Goal: Task Accomplishment & Management: Use online tool/utility

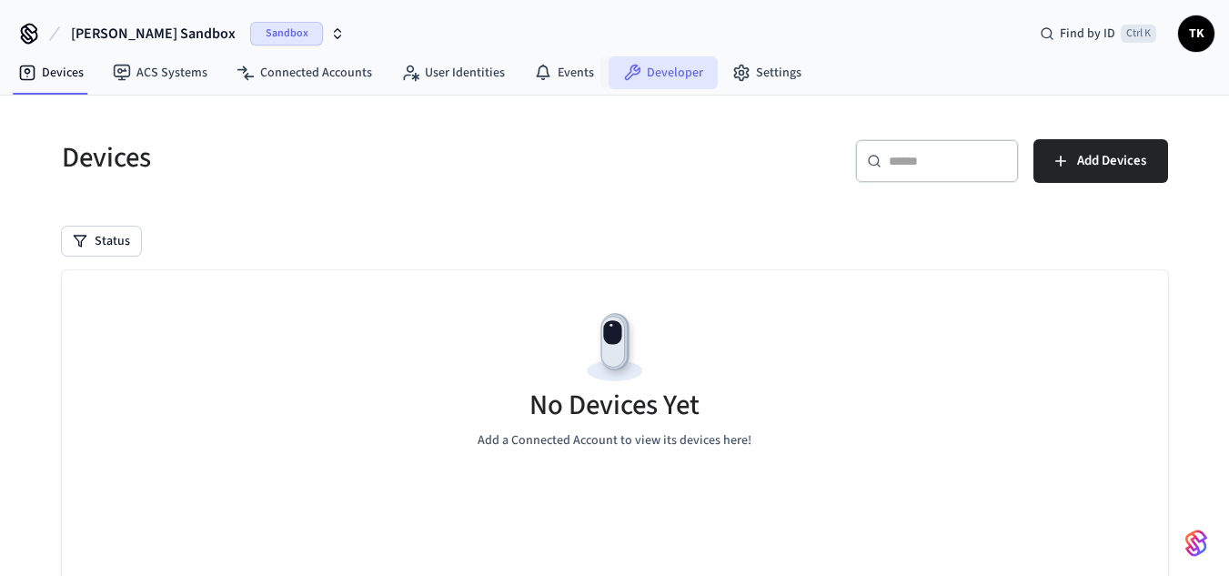
click at [668, 60] on link "Developer" at bounding box center [662, 72] width 109 height 33
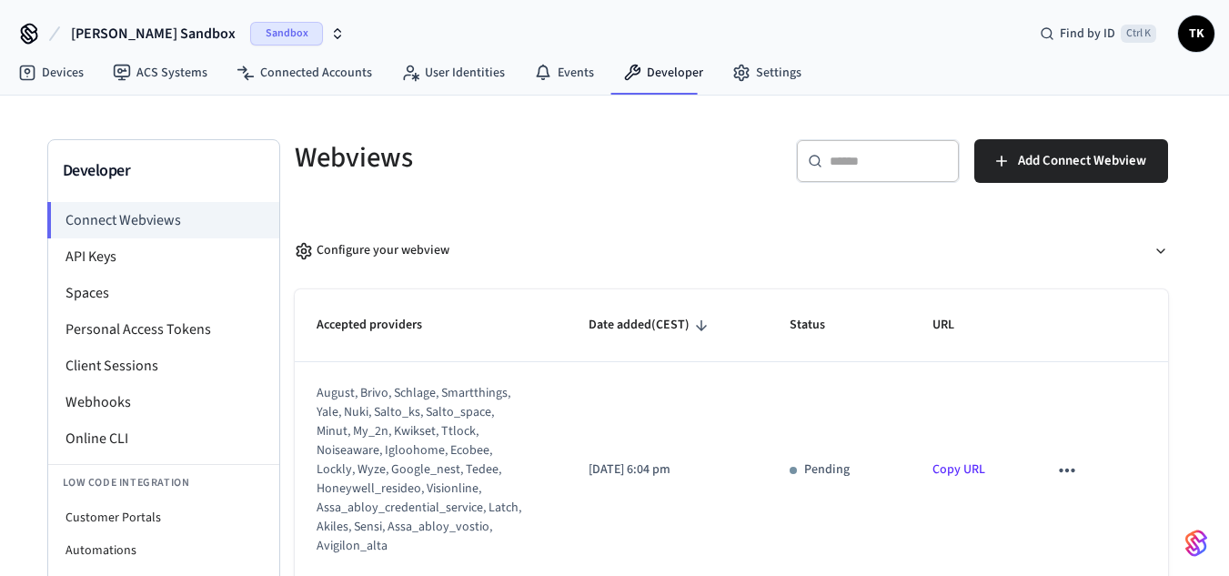
click at [171, 38] on span "[PERSON_NAME] Sandbox" at bounding box center [153, 34] width 165 height 22
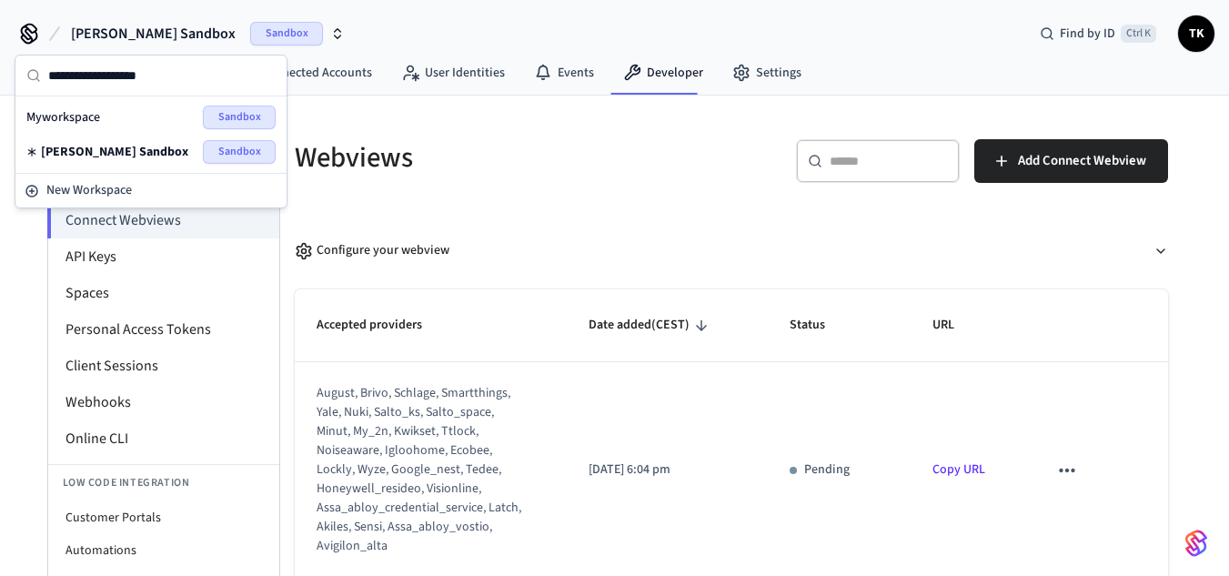
click at [152, 113] on div "Myworkspace Sandbox" at bounding box center [150, 118] width 249 height 24
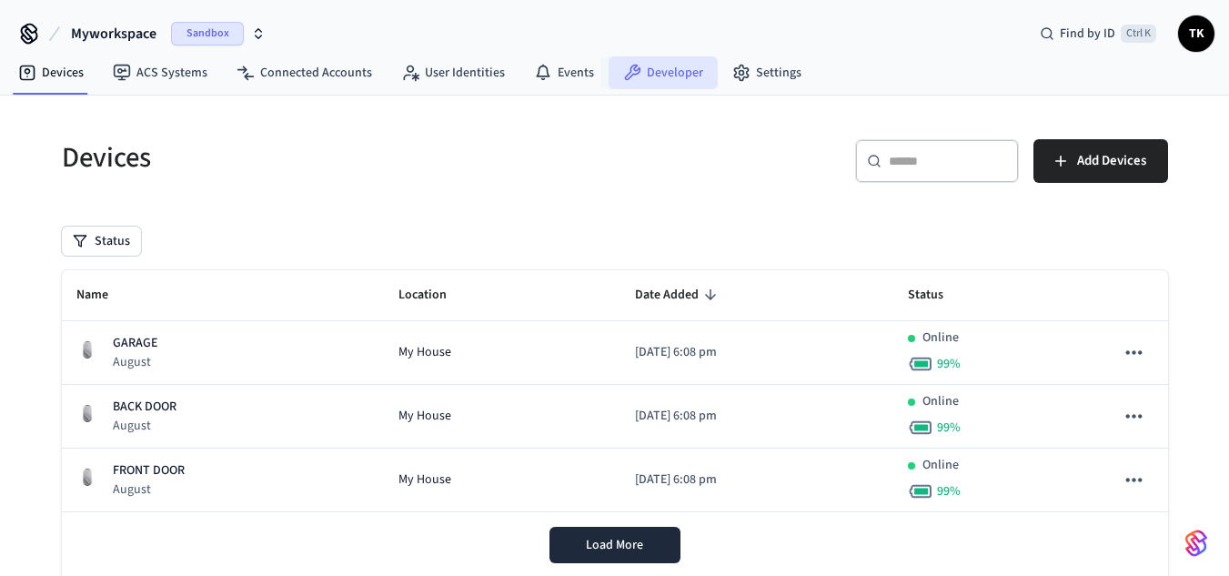
click at [651, 66] on link "Developer" at bounding box center [662, 72] width 109 height 33
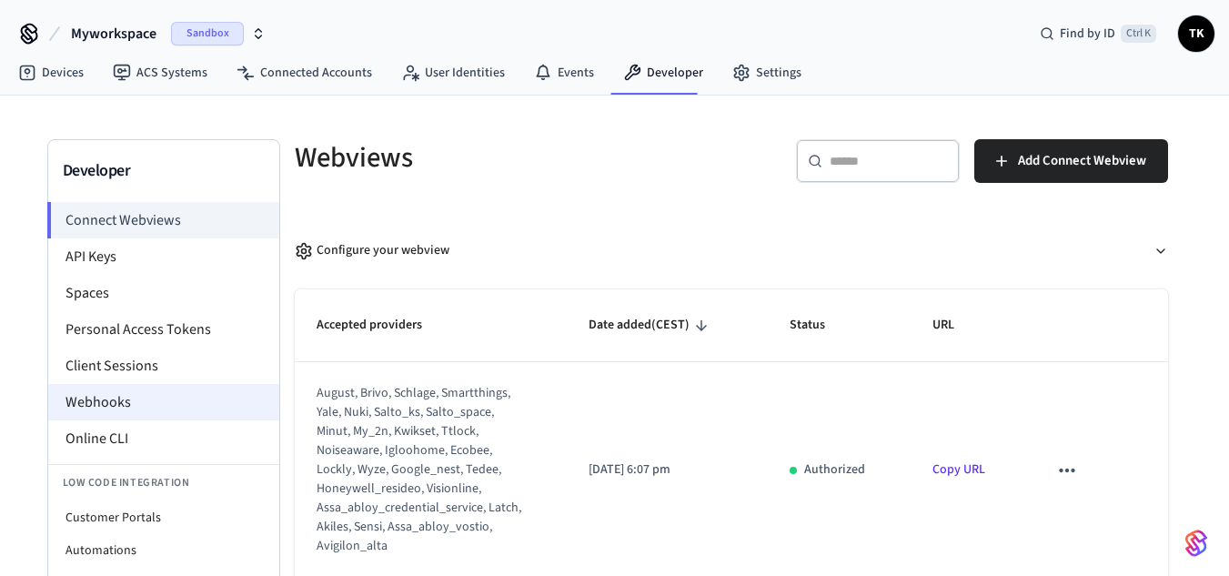
click at [198, 405] on li "Webhooks" at bounding box center [163, 402] width 231 height 36
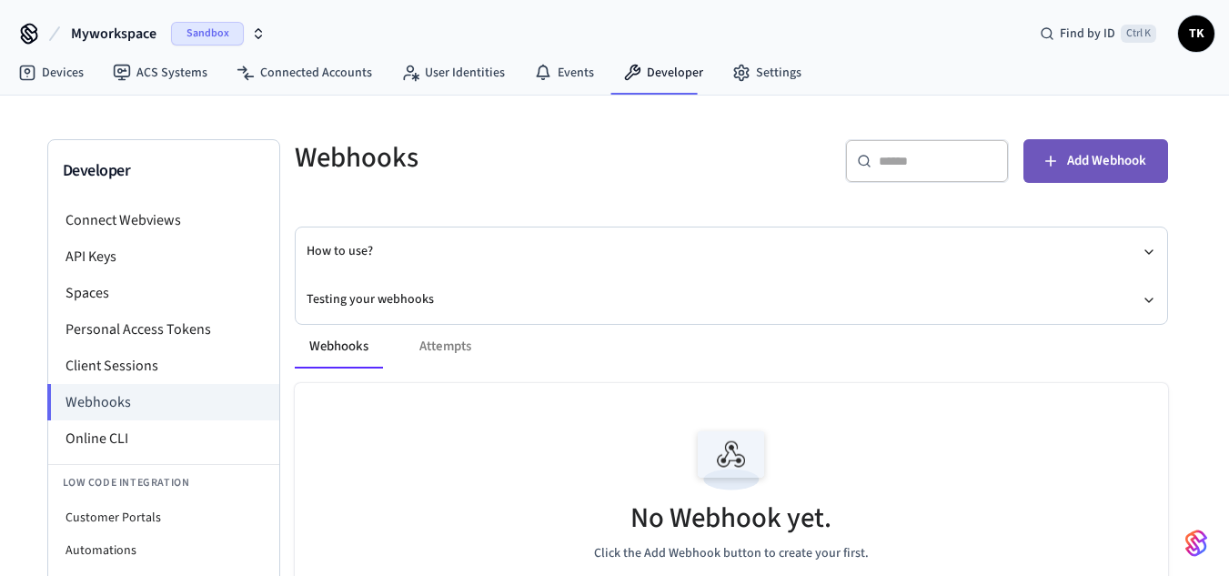
click at [1063, 167] on button "Add Webhook" at bounding box center [1095, 161] width 145 height 44
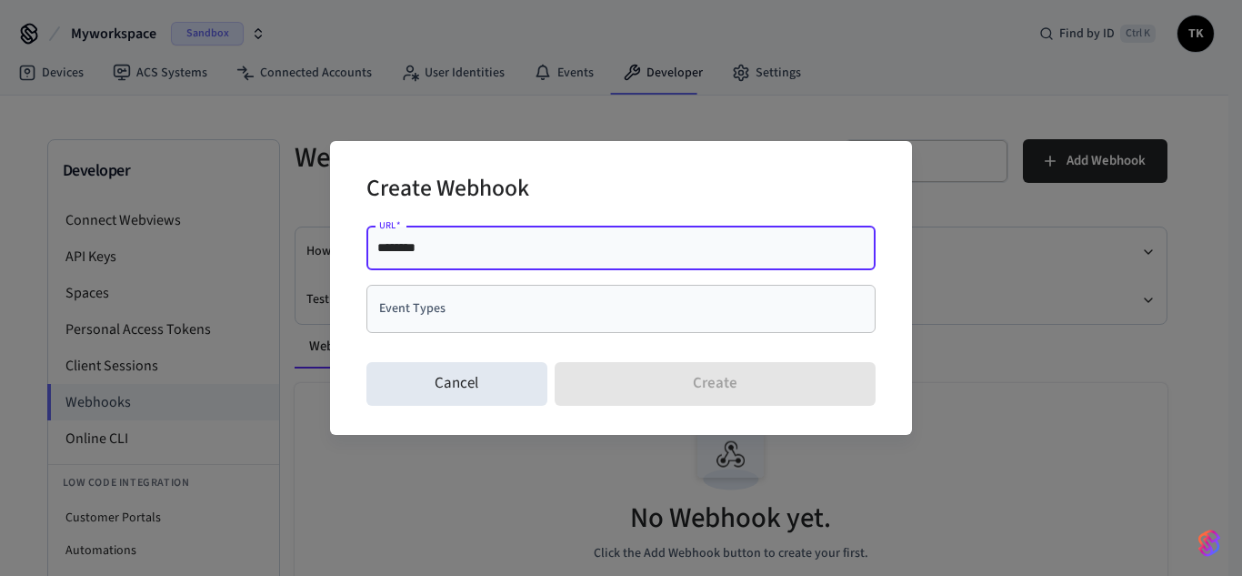
paste input "**********"
click at [469, 245] on input "**********" at bounding box center [621, 247] width 488 height 18
click at [491, 285] on div "Event Types" at bounding box center [621, 309] width 509 height 48
type input "**********"
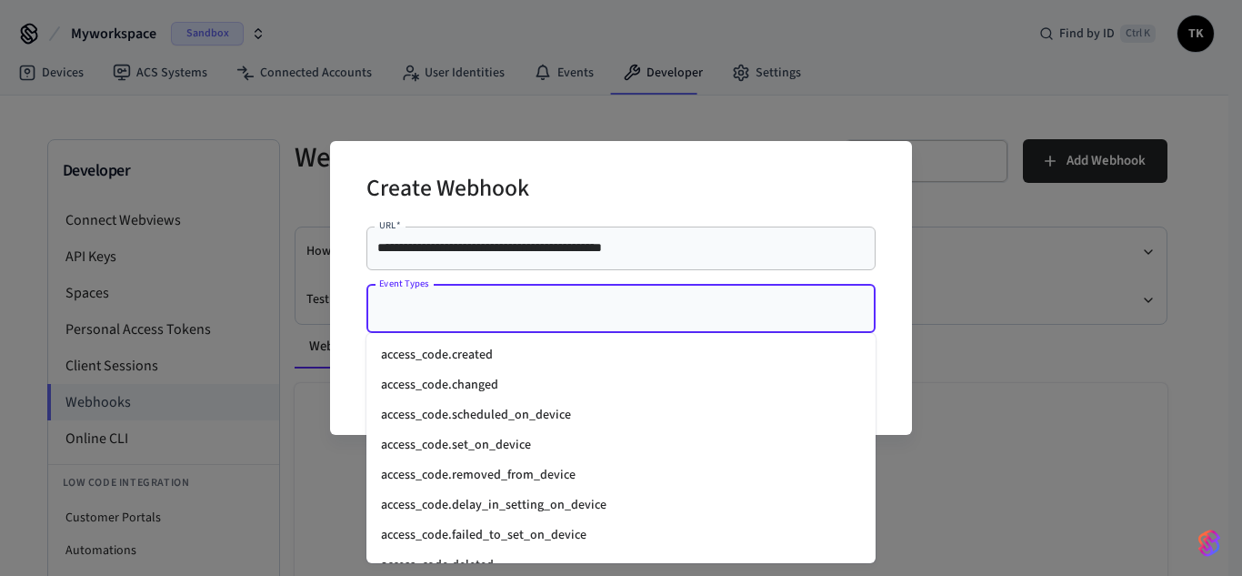
click at [490, 314] on input "Event Types" at bounding box center [608, 309] width 466 height 32
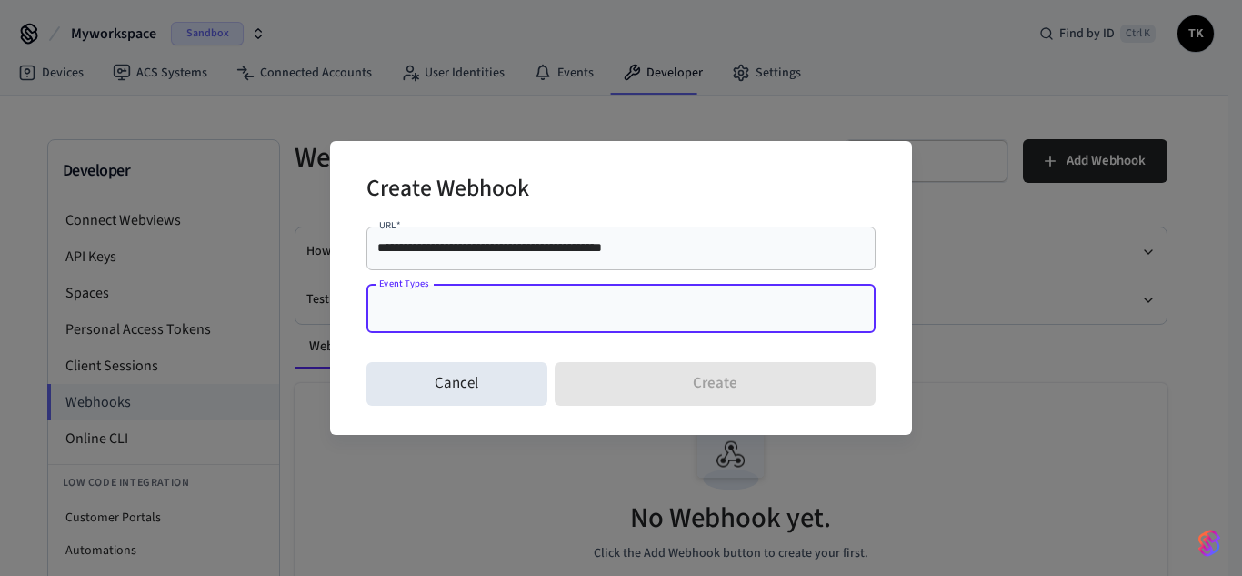
click at [579, 325] on div "Event Types" at bounding box center [621, 309] width 509 height 48
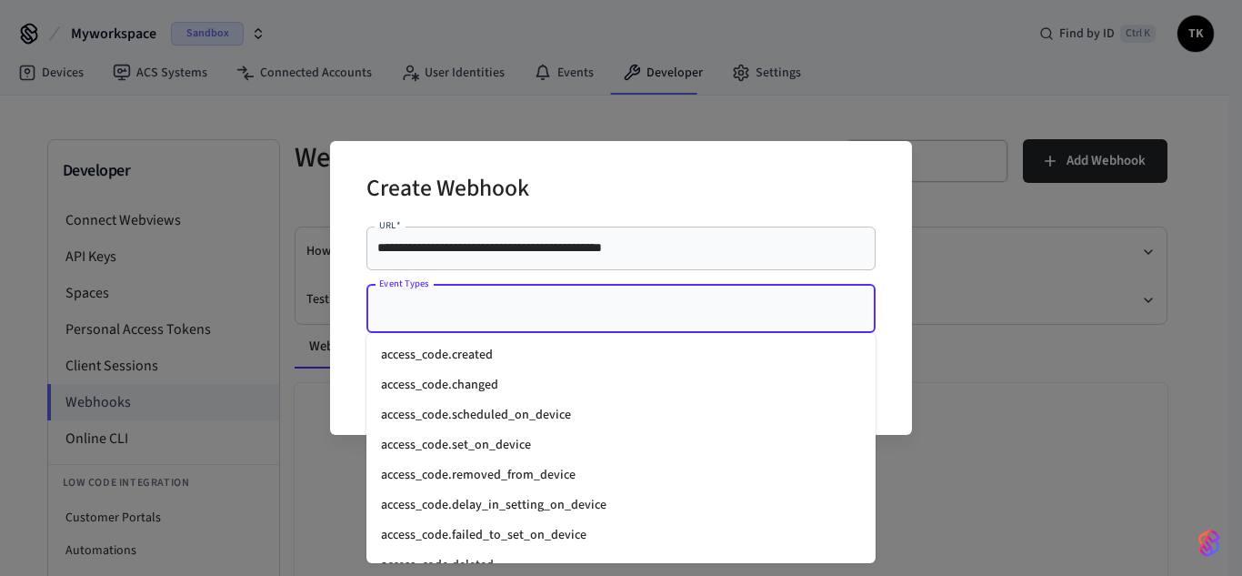
click at [463, 354] on li "access_code.created" at bounding box center [621, 355] width 509 height 30
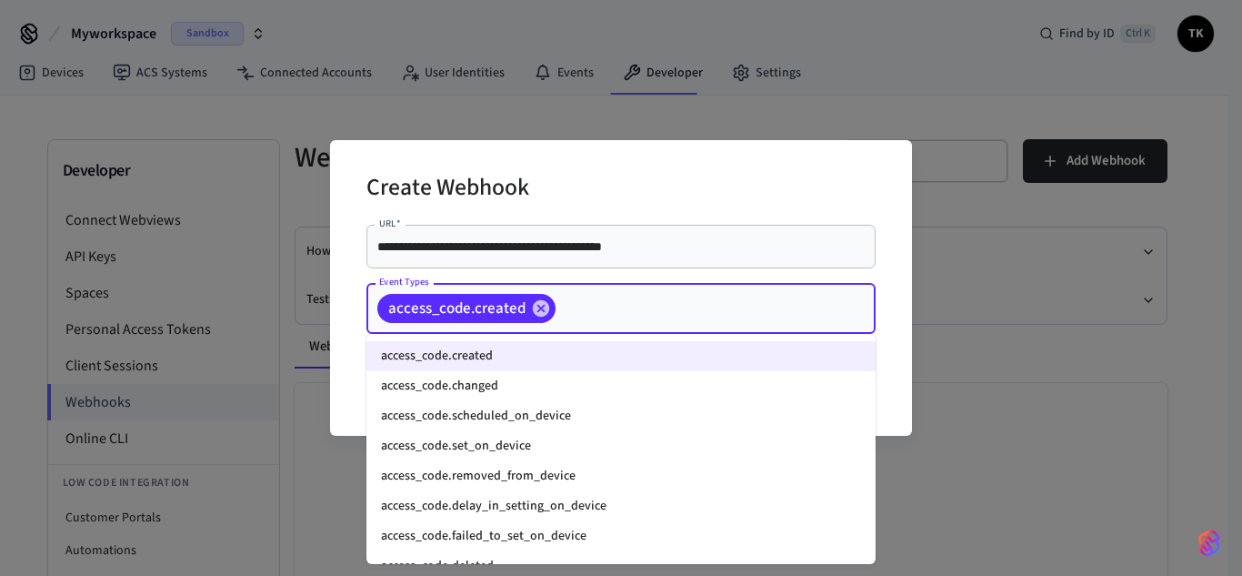
click at [631, 299] on input "Event Types" at bounding box center [687, 309] width 258 height 32
click at [528, 377] on li "access_code.changed" at bounding box center [621, 386] width 509 height 30
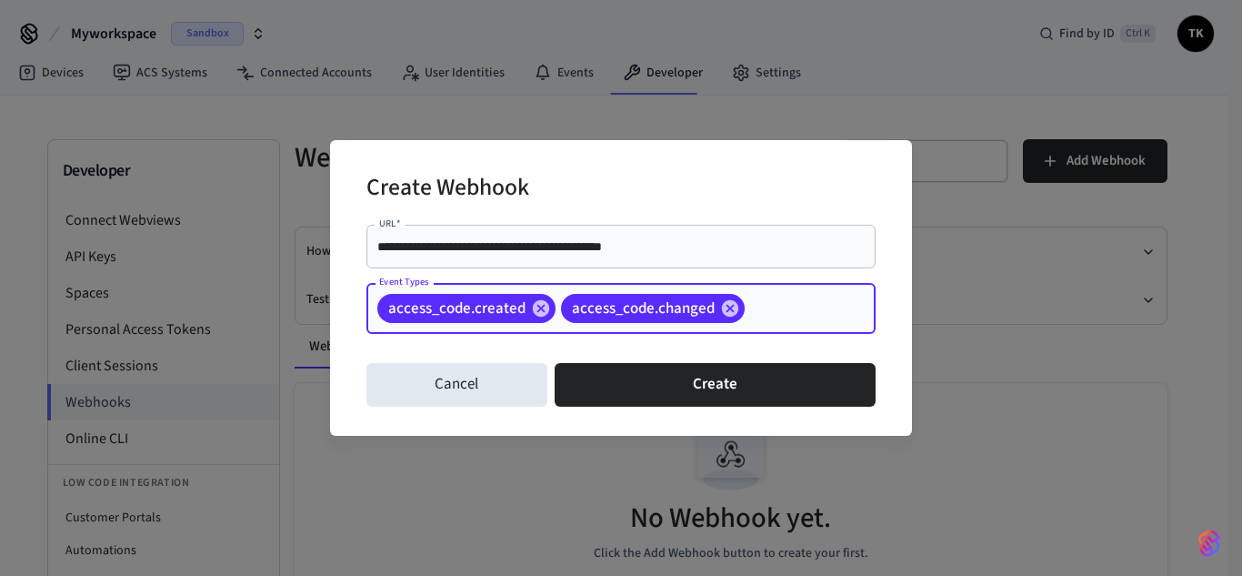
click at [769, 315] on input "Event Types" at bounding box center [782, 309] width 69 height 32
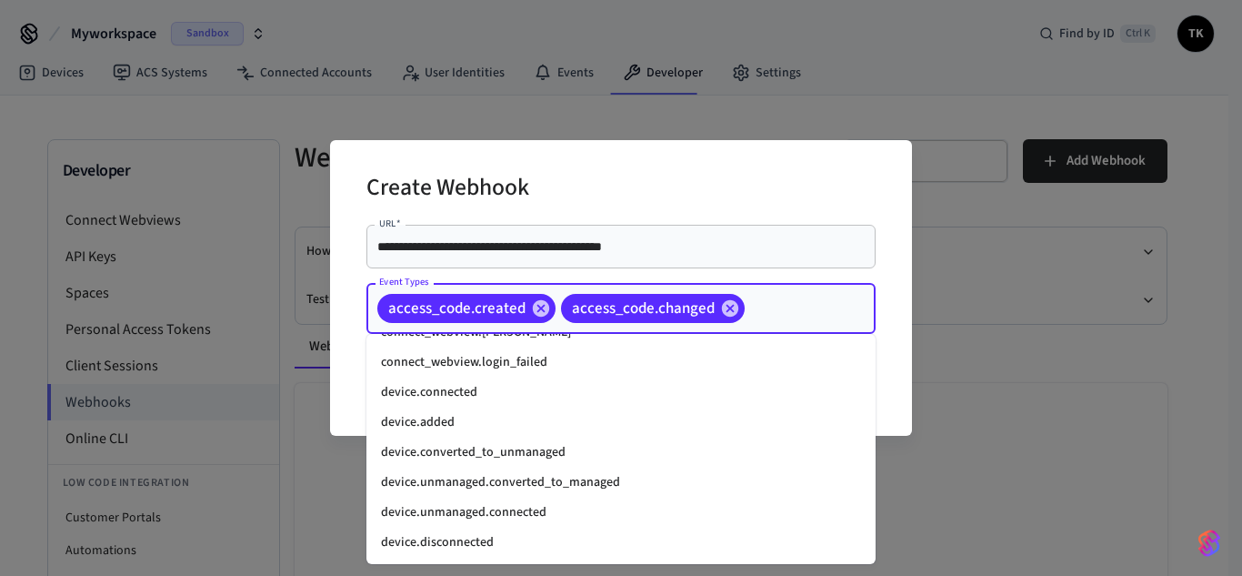
scroll to position [1674, 0]
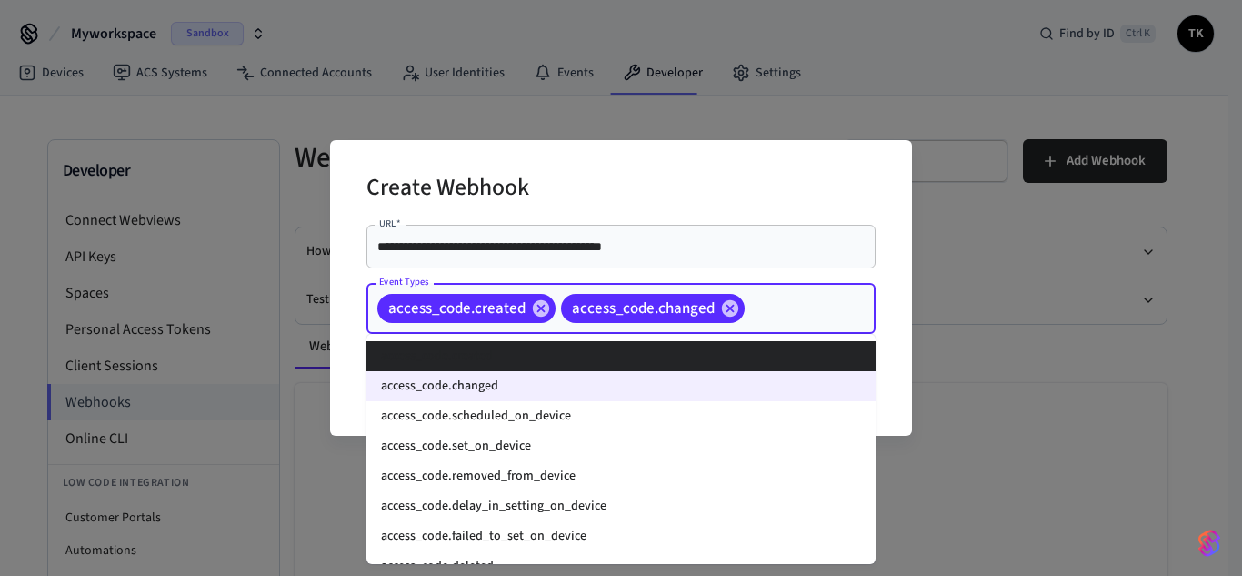
click at [784, 307] on input "Event Types" at bounding box center [782, 309] width 69 height 32
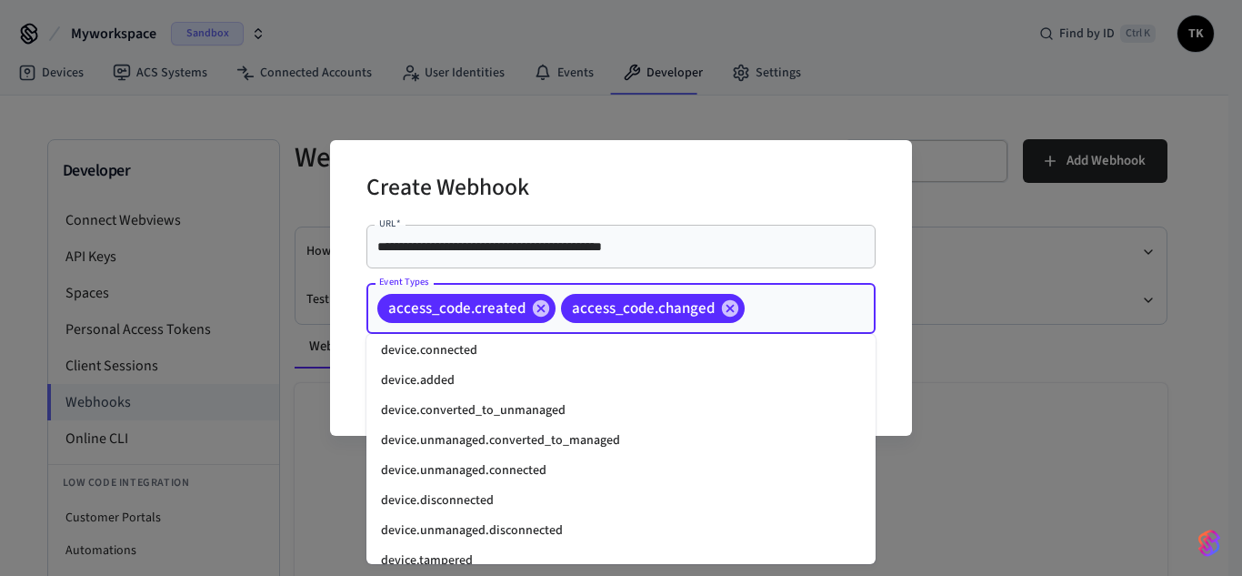
scroll to position [1710, 0]
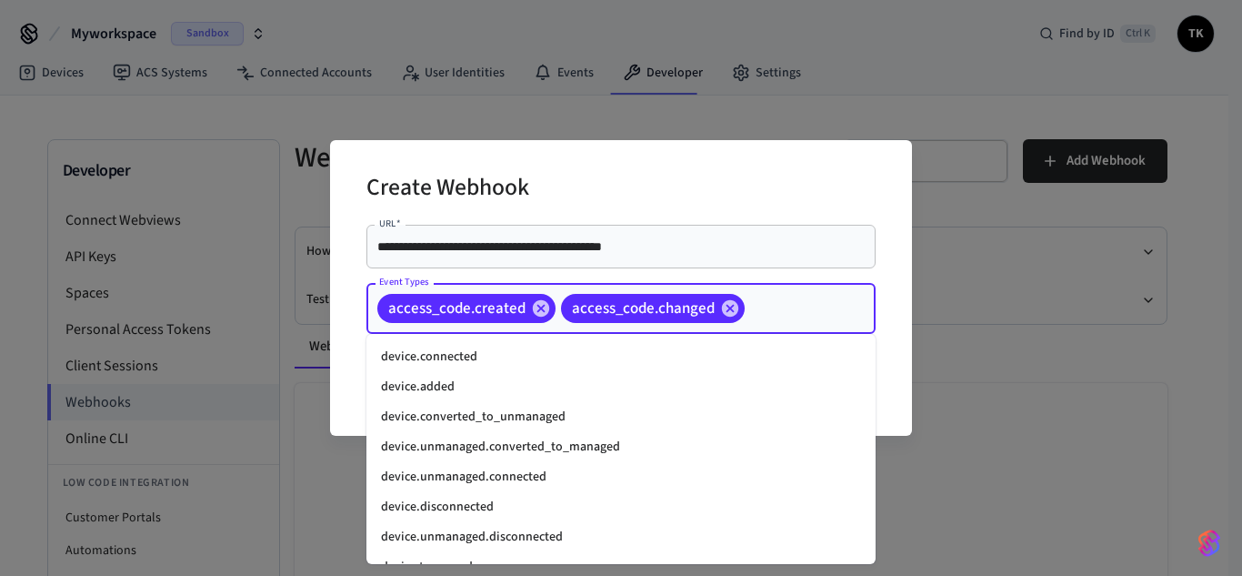
click at [467, 375] on li "device.added" at bounding box center [621, 387] width 509 height 30
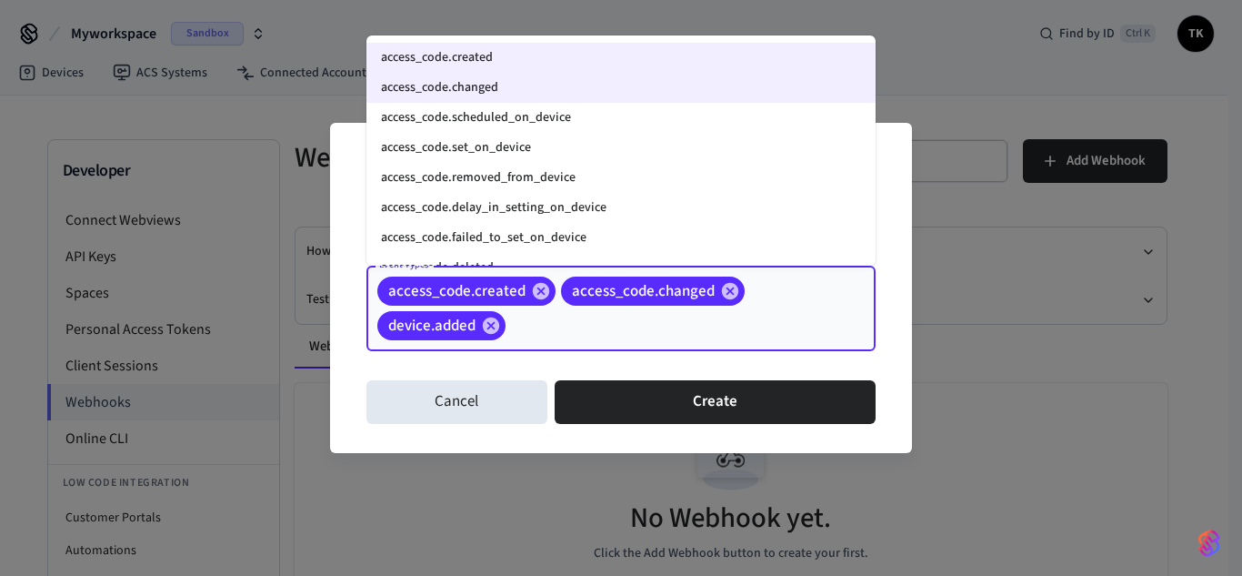
click at [576, 332] on input "Event Types" at bounding box center [662, 326] width 308 height 32
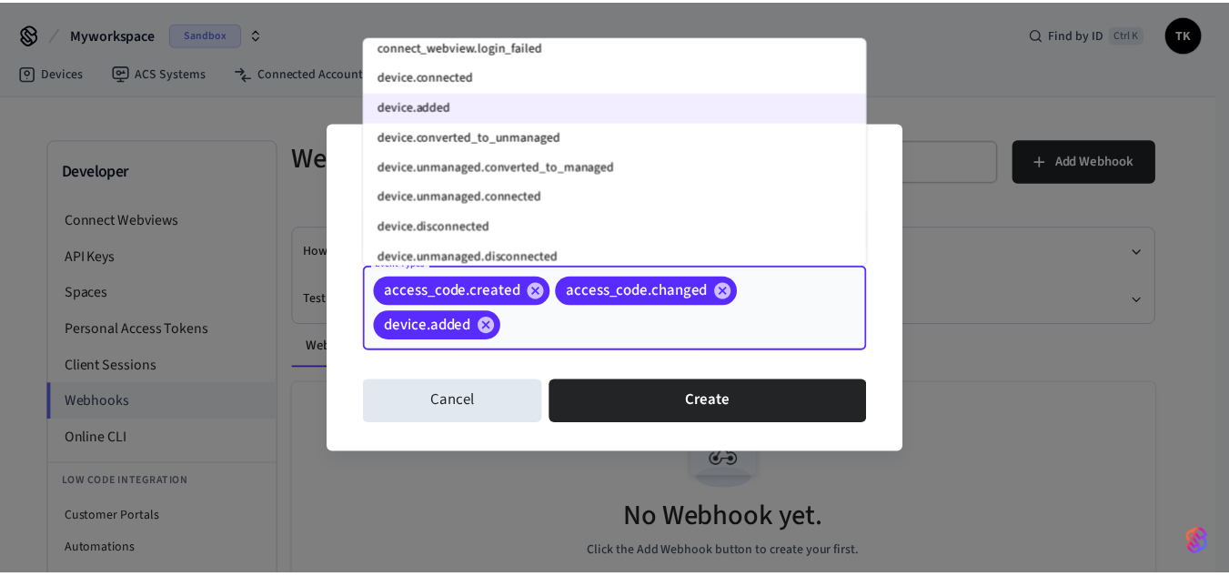
scroll to position [1837, 0]
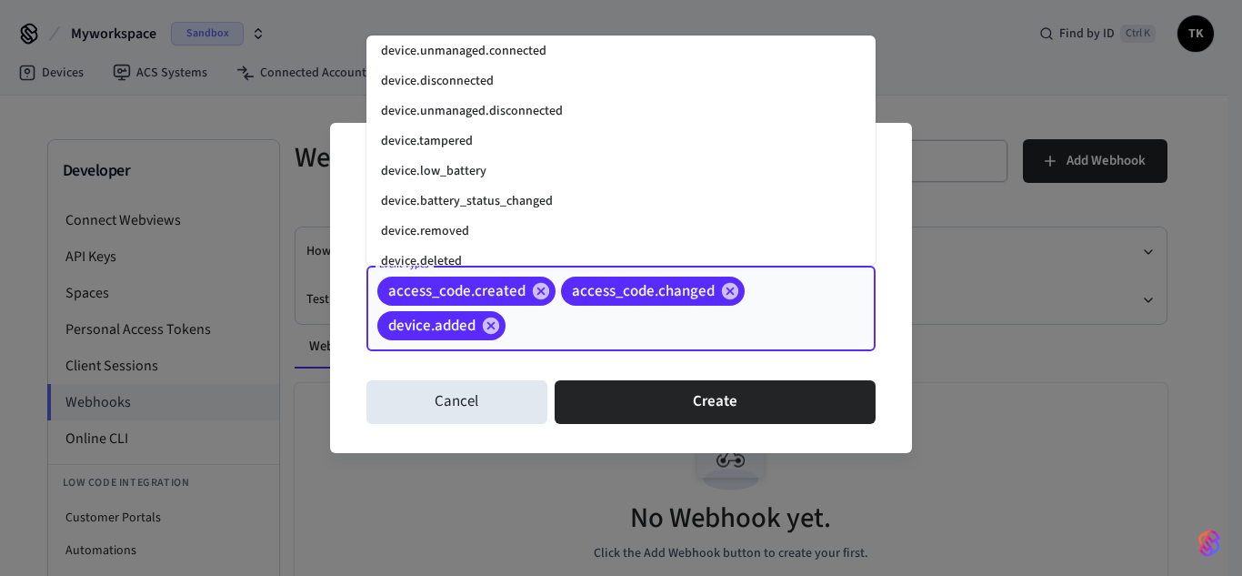
click at [480, 224] on li "device.removed" at bounding box center [621, 231] width 509 height 30
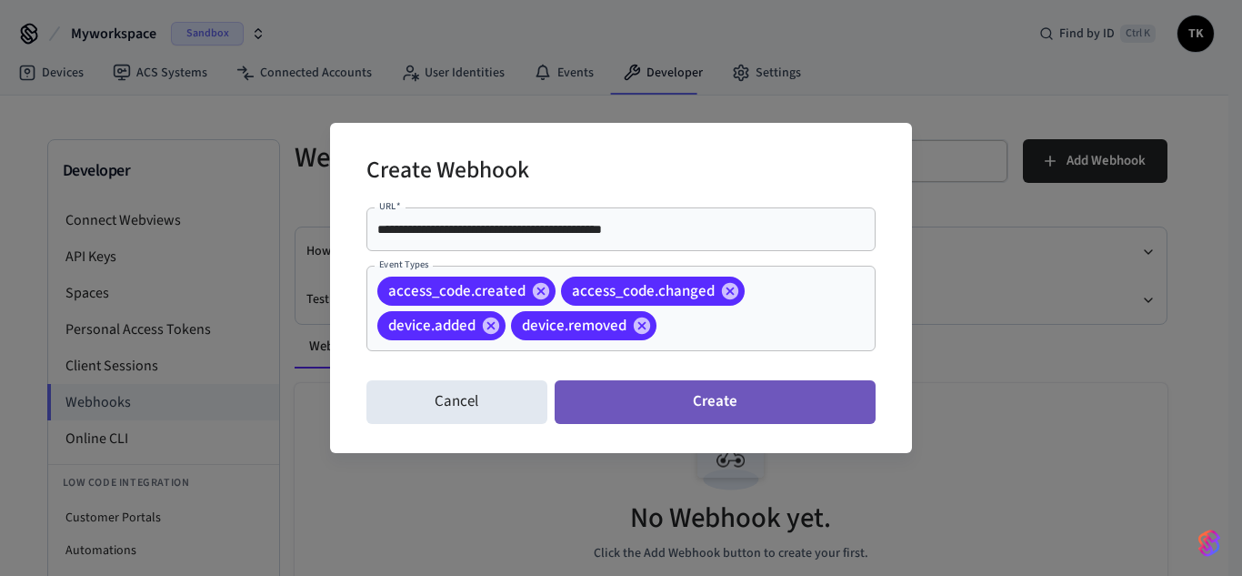
click at [737, 402] on button "Create" at bounding box center [715, 402] width 321 height 44
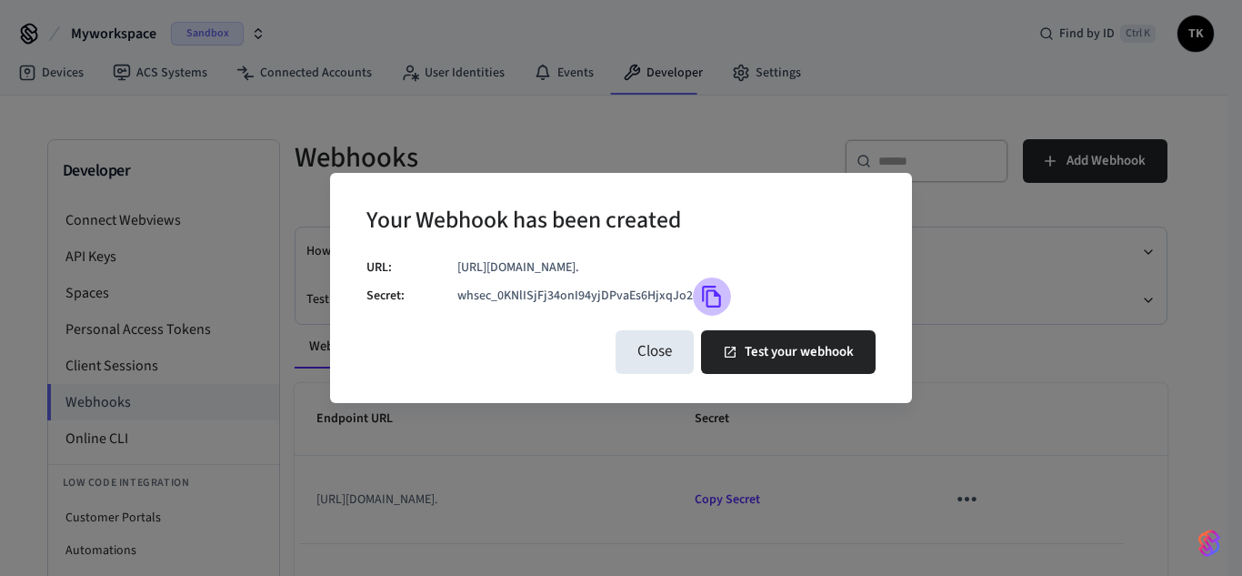
click at [709, 286] on icon "Copy" at bounding box center [711, 297] width 19 height 22
click at [708, 282] on button "Copy" at bounding box center [712, 296] width 38 height 38
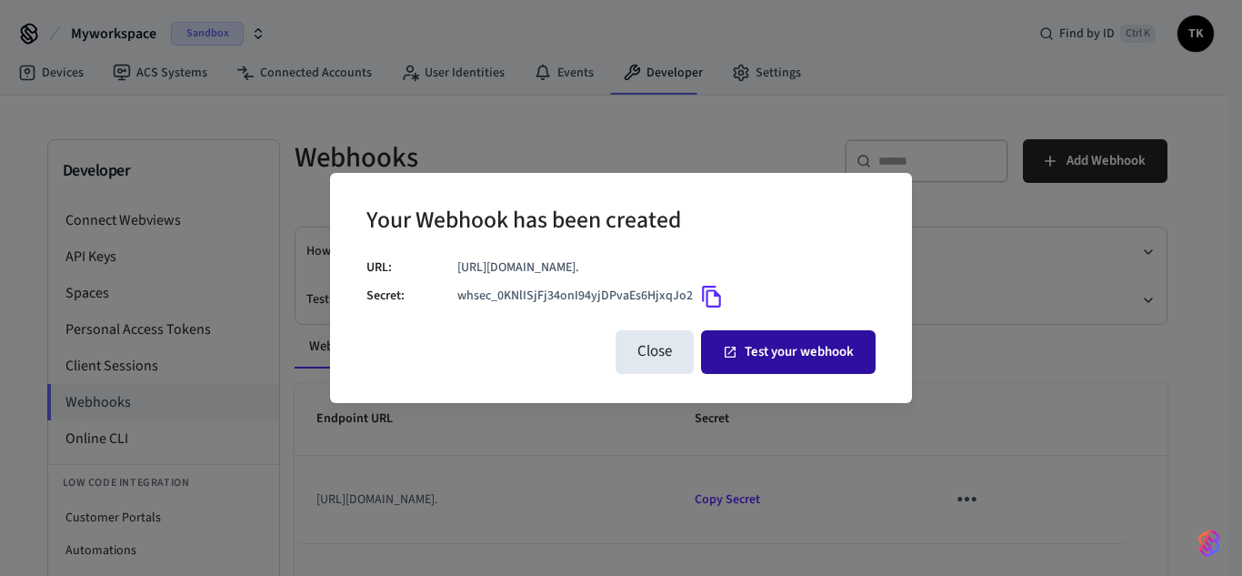
click at [781, 345] on button "Test your webhook" at bounding box center [788, 352] width 175 height 44
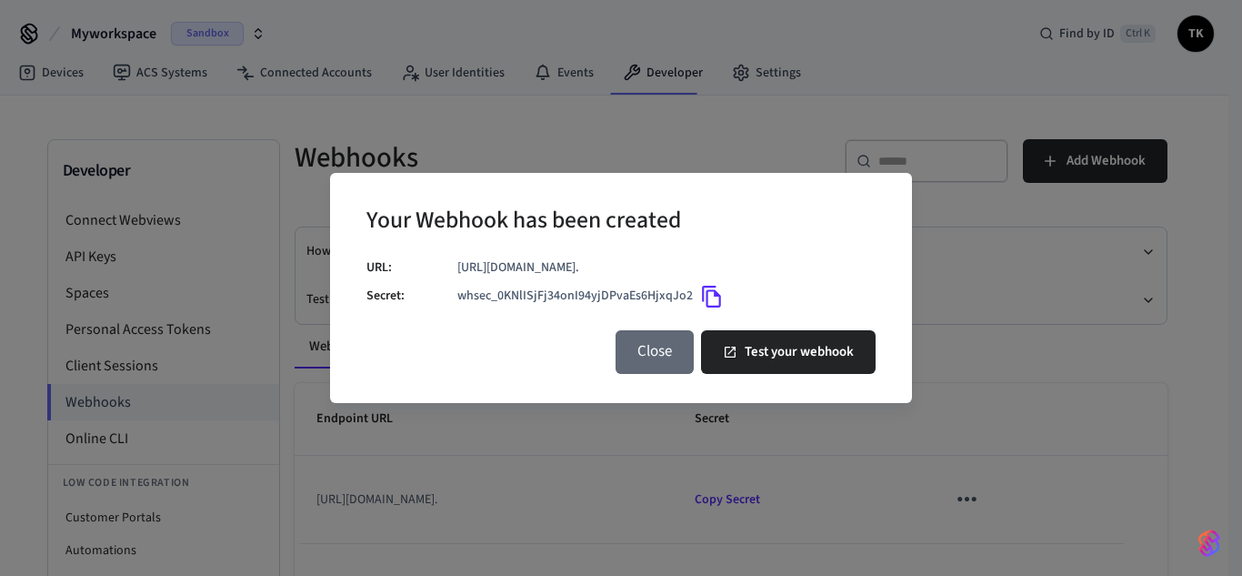
click at [648, 349] on button "Close" at bounding box center [655, 352] width 78 height 44
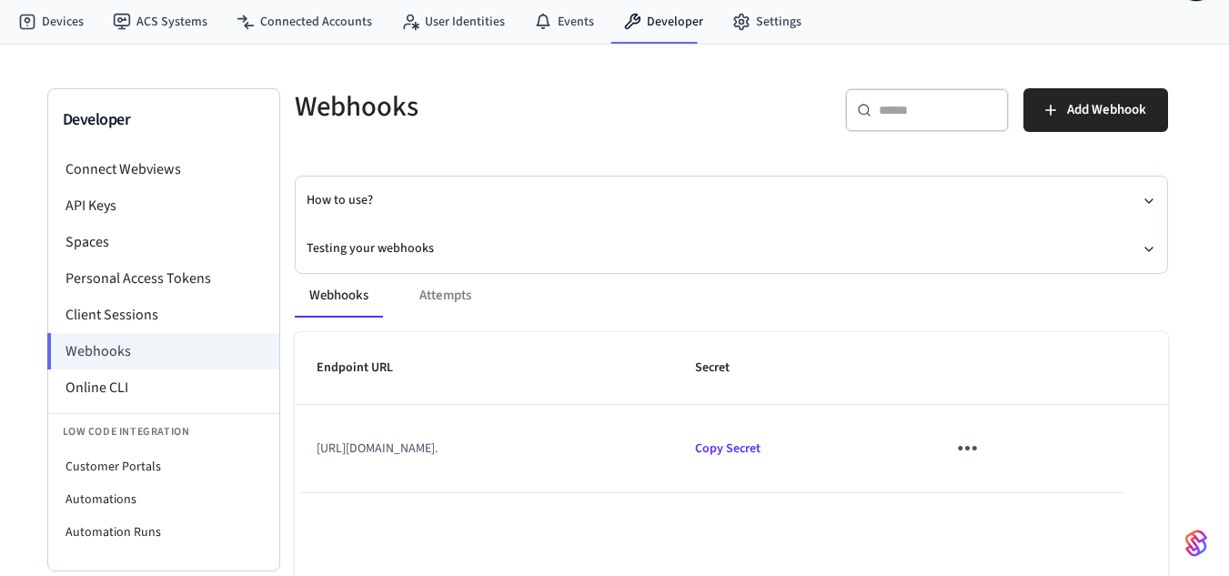
scroll to position [0, 0]
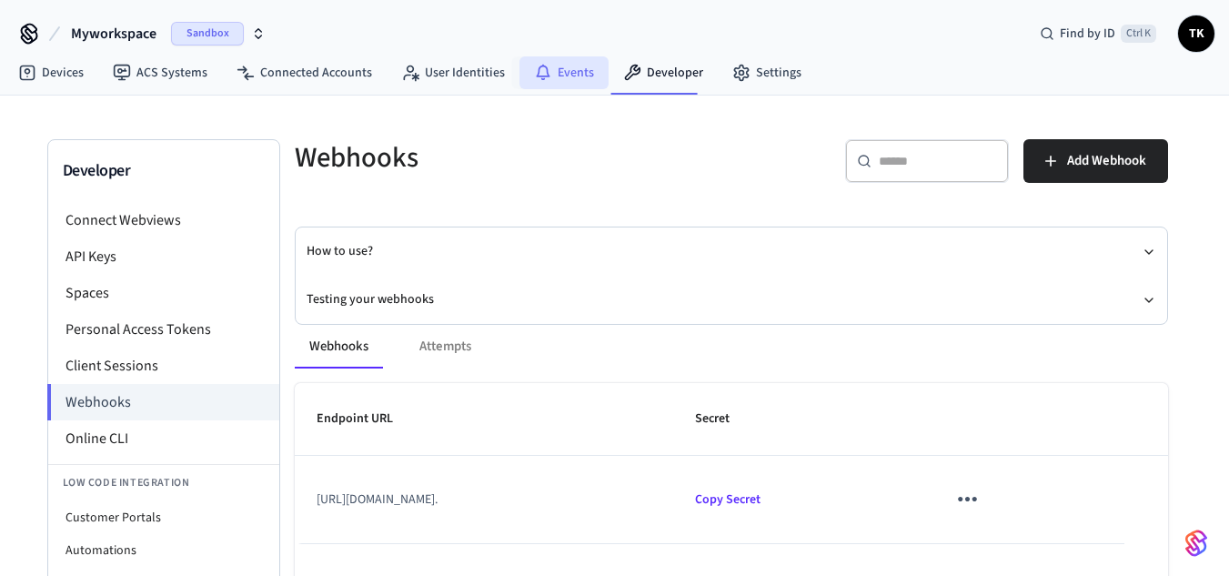
click at [564, 76] on link "Events" at bounding box center [563, 72] width 89 height 33
click at [578, 65] on link "Events" at bounding box center [563, 72] width 89 height 33
click at [663, 55] on nav "Devices ACS Systems Connected Accounts User Identities Events Developer Settings" at bounding box center [410, 74] width 812 height 42
click at [663, 76] on link "Developer" at bounding box center [662, 72] width 109 height 33
click at [768, 67] on link "Settings" at bounding box center [767, 72] width 98 height 33
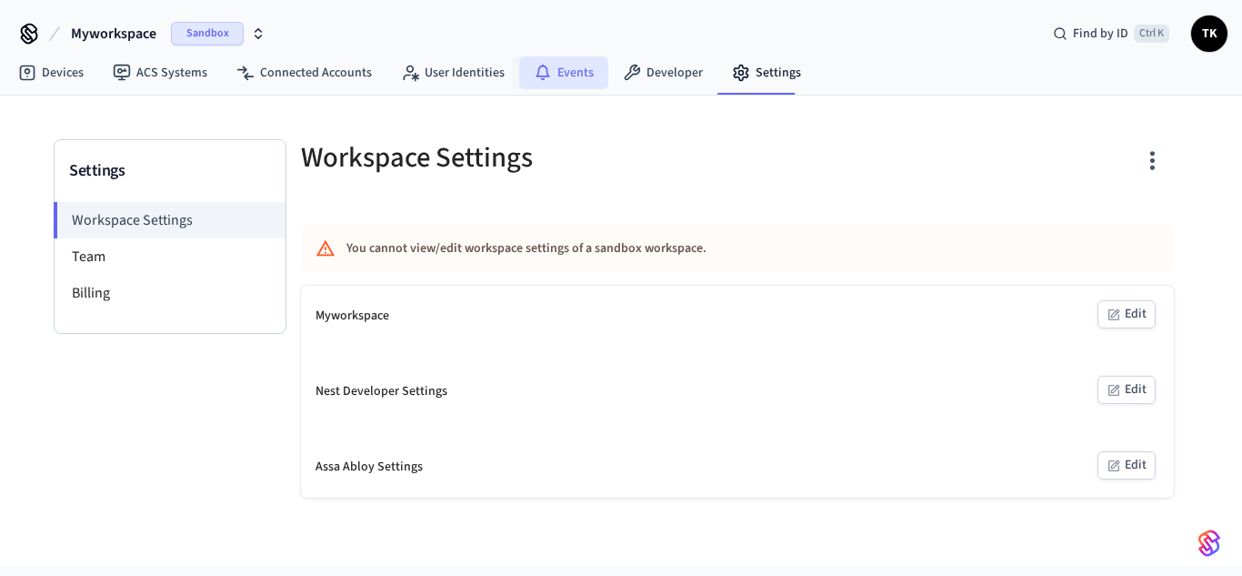
click at [576, 62] on link "Events" at bounding box center [563, 72] width 89 height 33
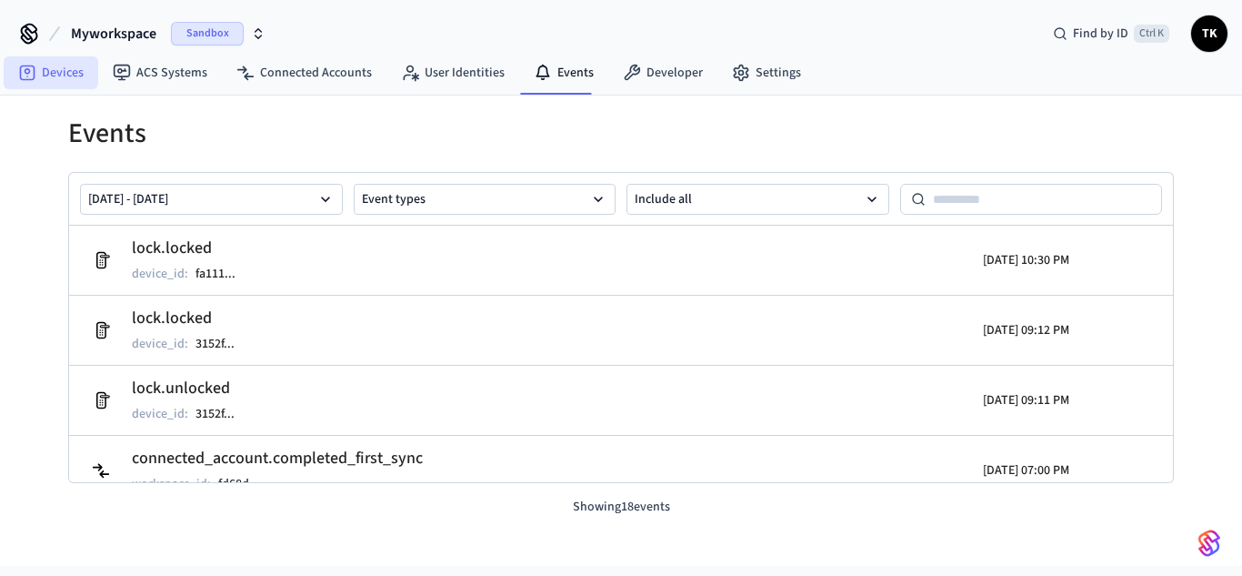
click at [67, 84] on link "Devices" at bounding box center [51, 72] width 95 height 33
